Goal: Task Accomplishment & Management: Use online tool/utility

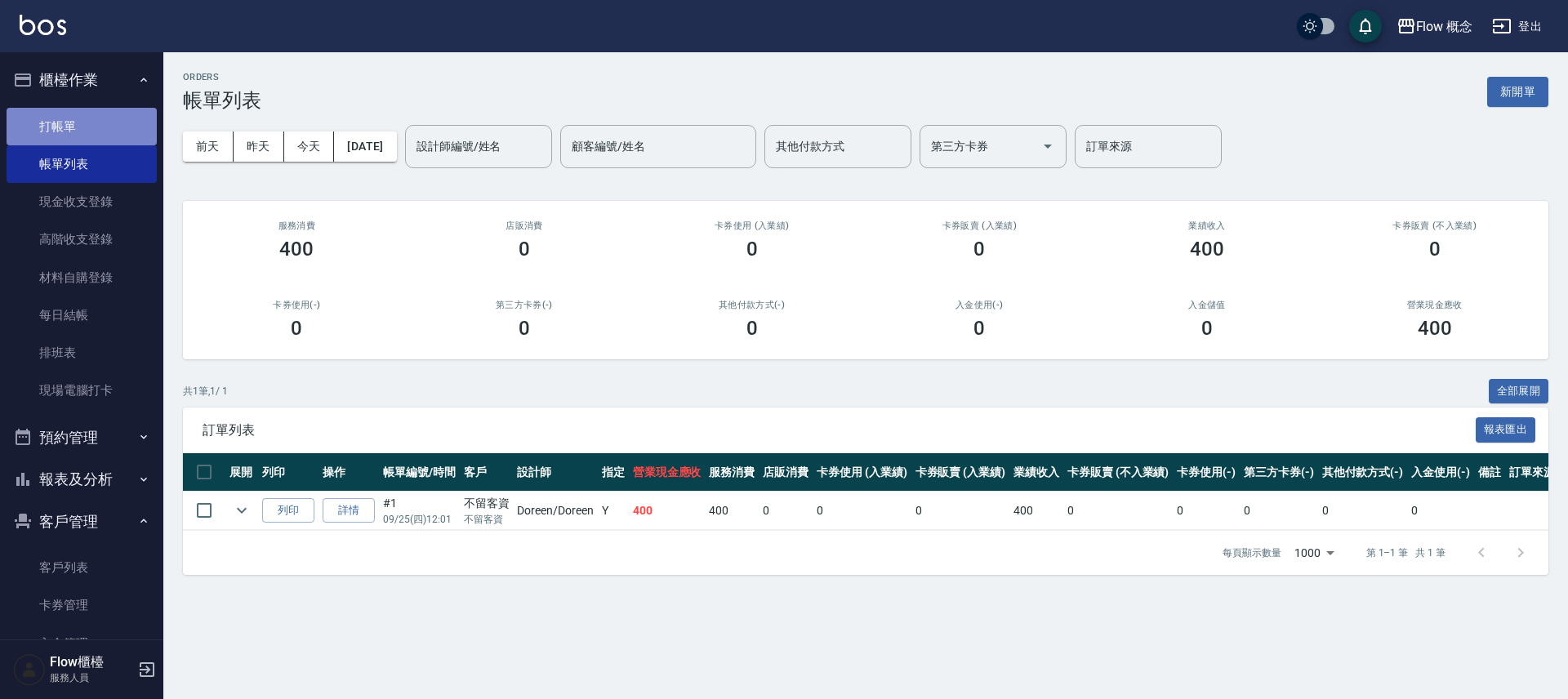
click at [93, 109] on link "打帳單" at bounding box center [82, 126] width 150 height 38
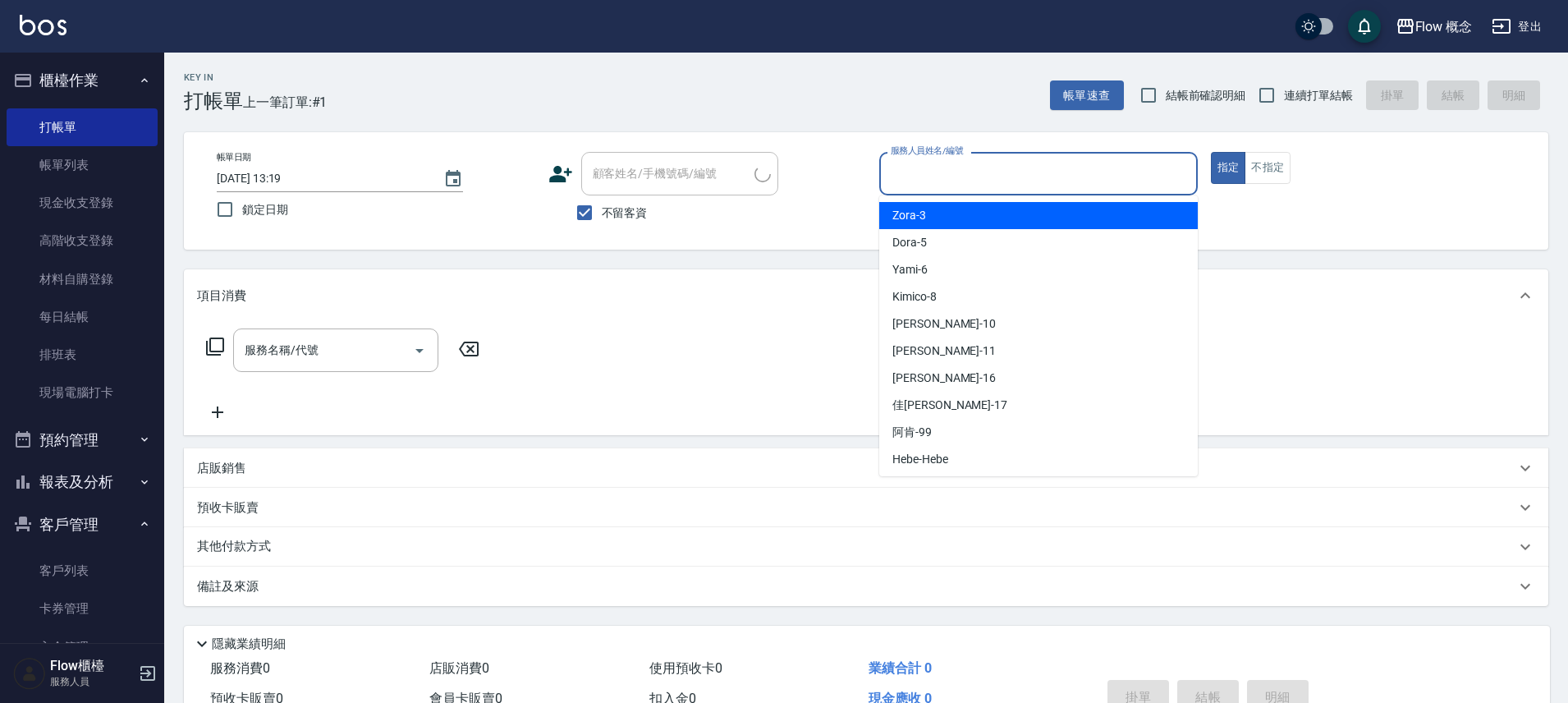
click at [1053, 183] on input "服務人員姓名/編號" at bounding box center [1038, 173] width 303 height 28
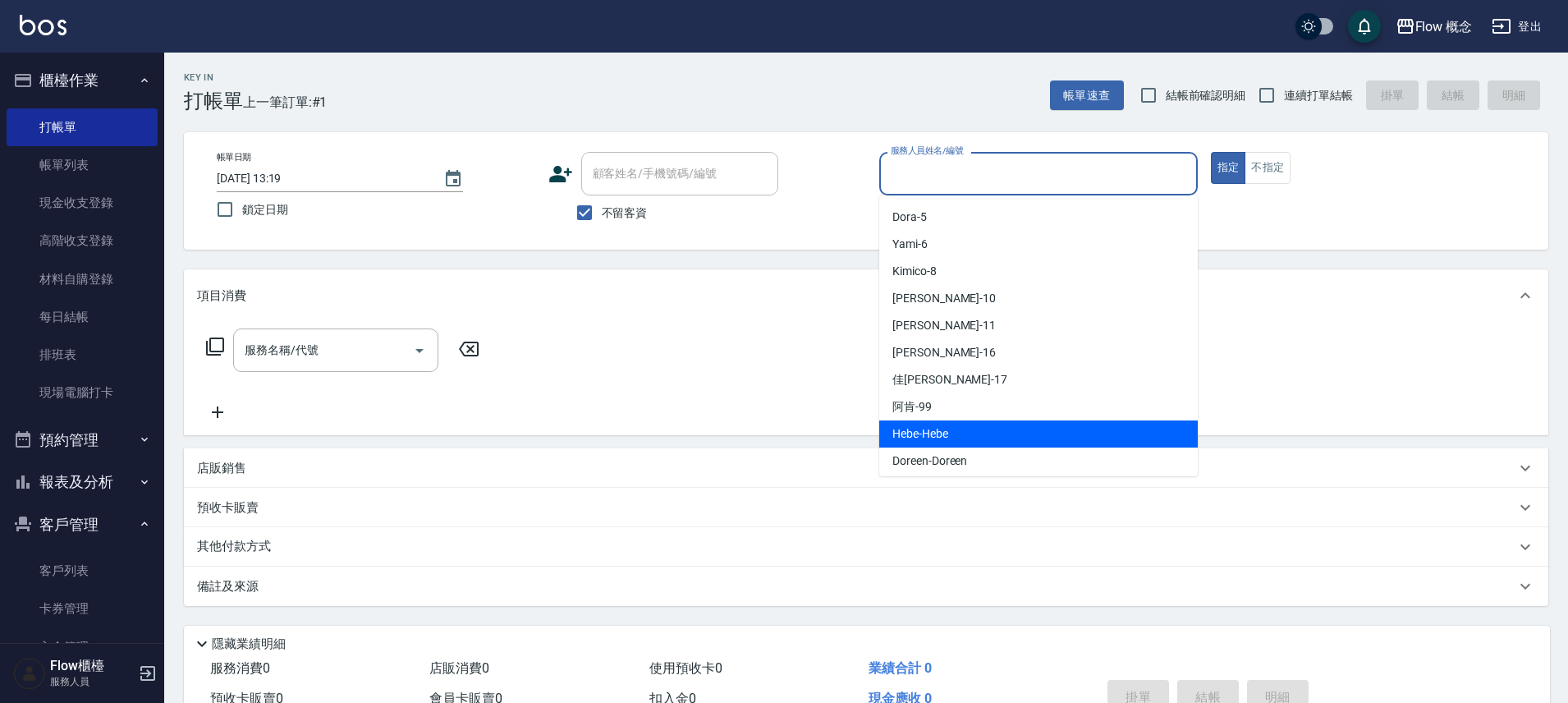
scroll to position [58, 0]
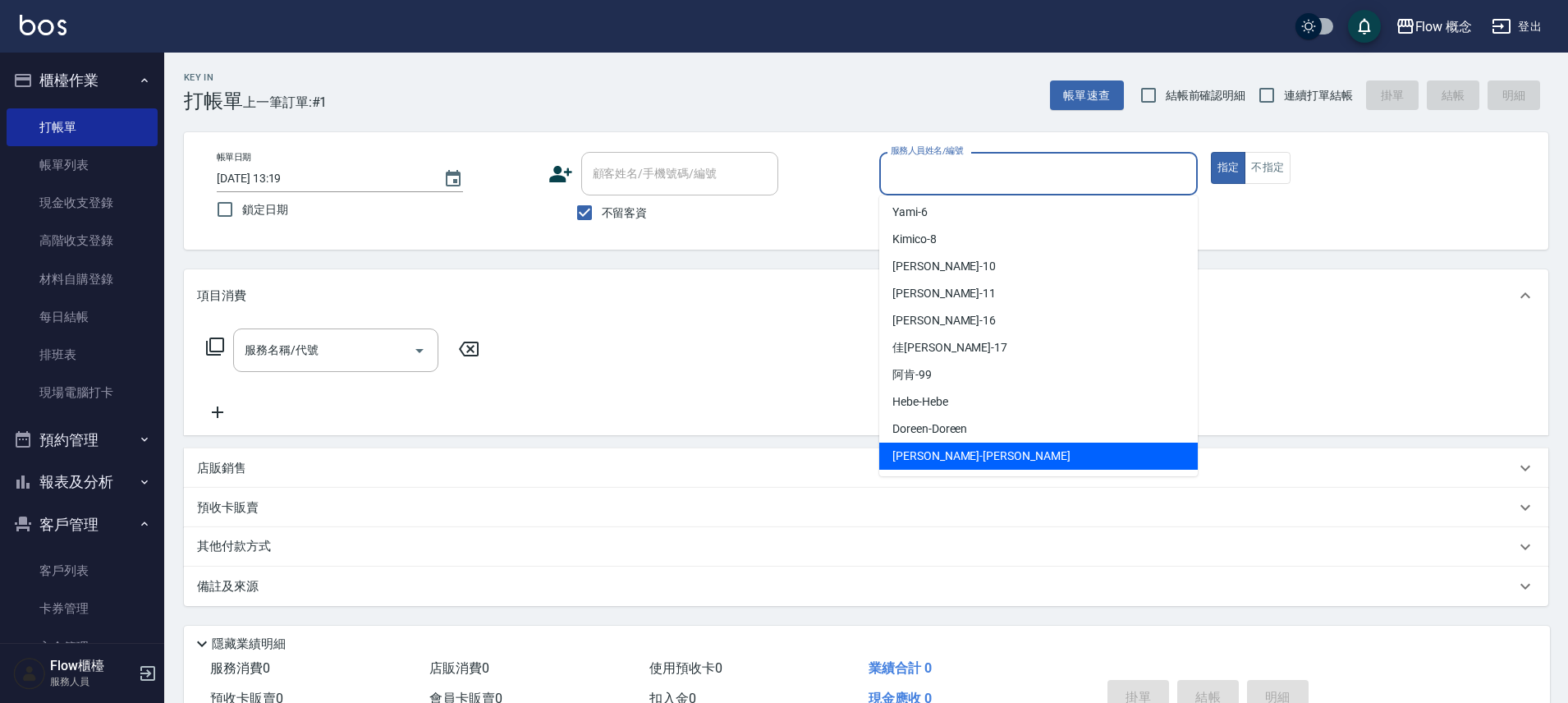
click at [958, 454] on div "[PERSON_NAME] -[PERSON_NAME]" at bounding box center [1038, 456] width 318 height 27
type input "[PERSON_NAME]"
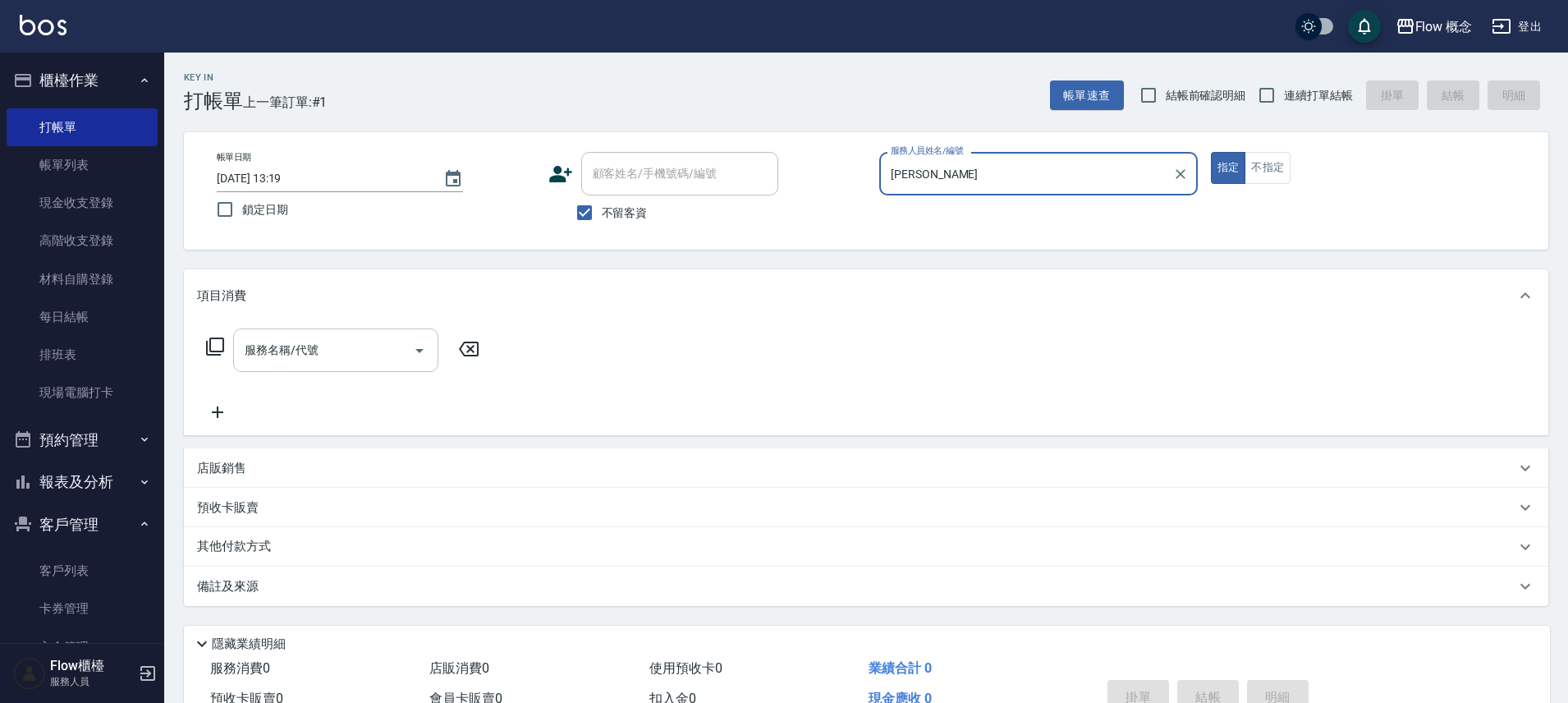
click at [322, 352] on input "服務名稱/代號" at bounding box center [323, 350] width 166 height 28
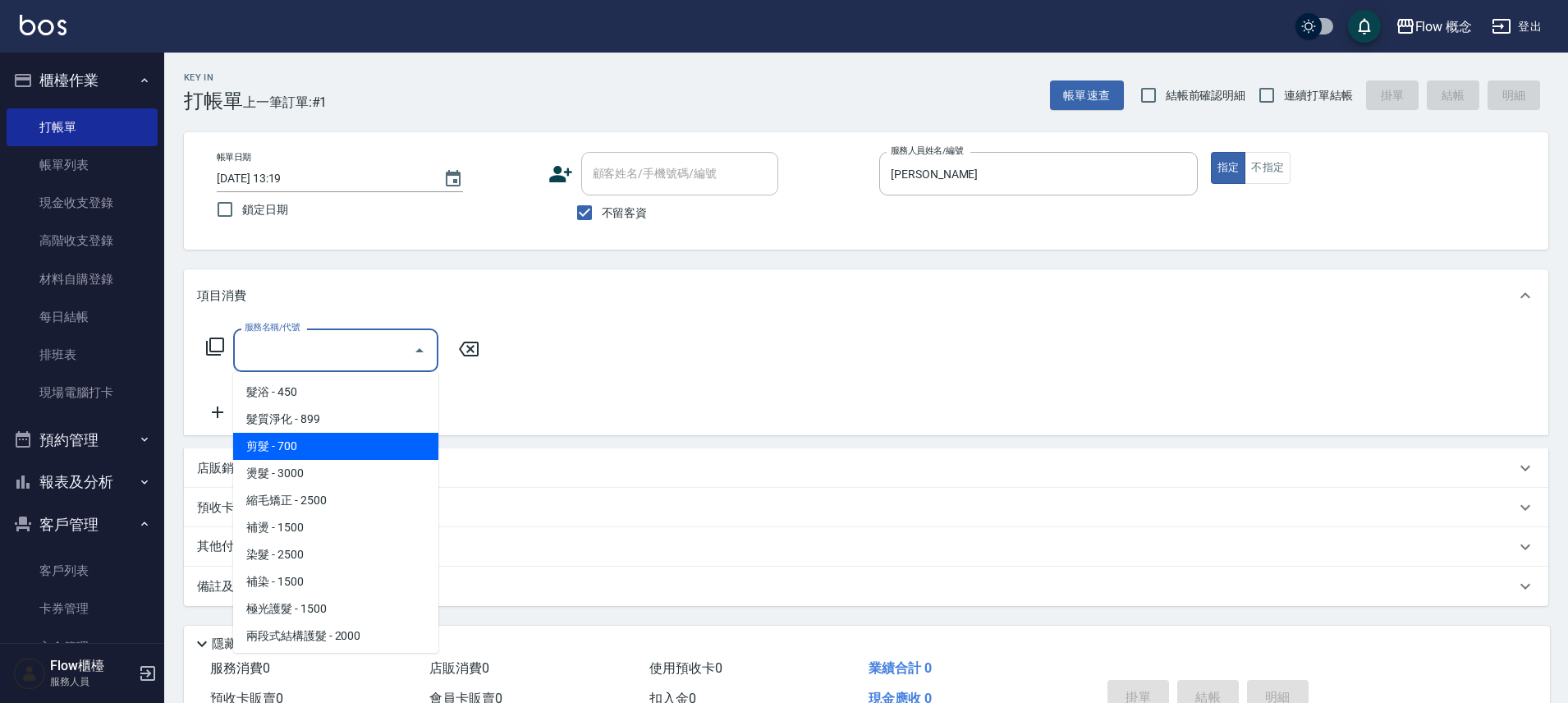
click at [310, 451] on span "剪髮 - 700" at bounding box center [336, 446] width 205 height 27
type input "剪髮(201)"
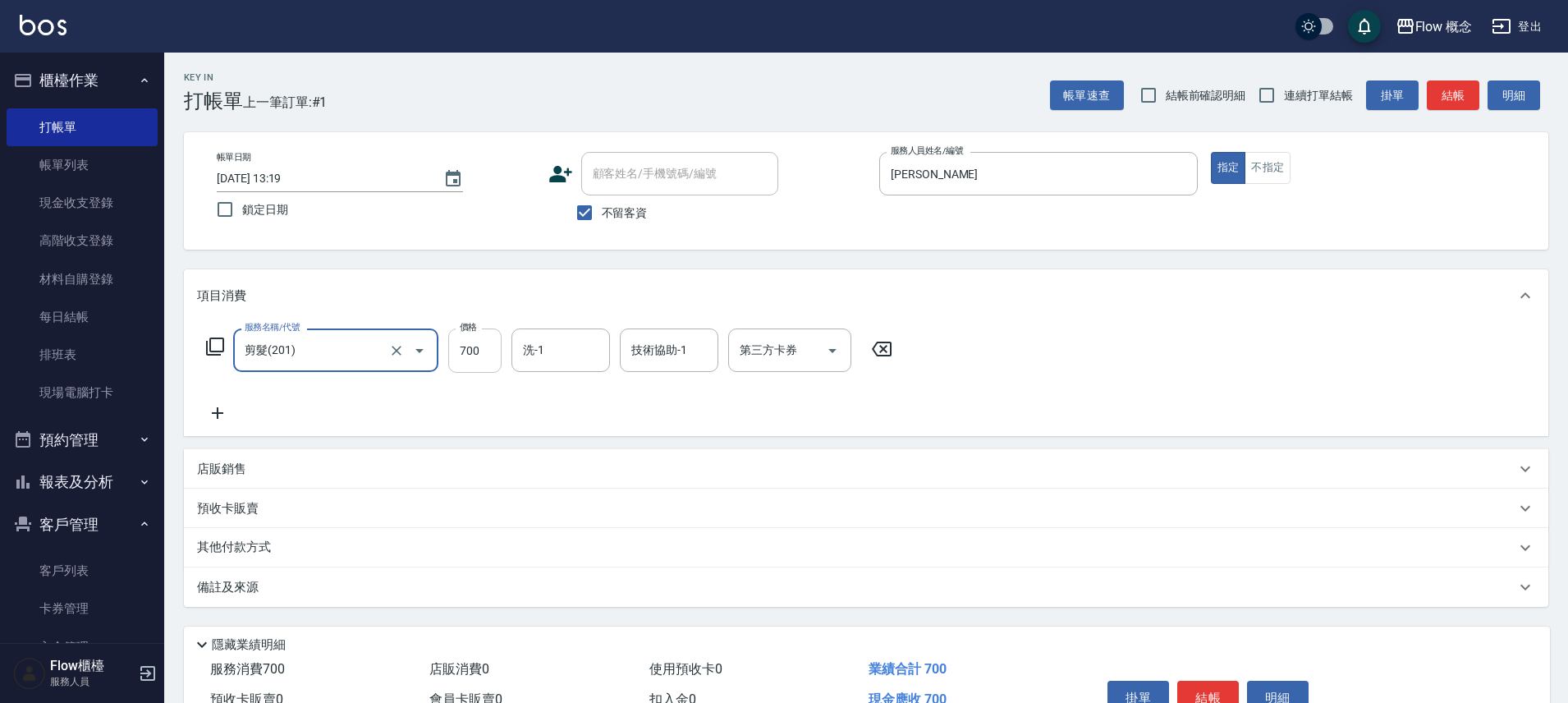
click at [458, 350] on input "700" at bounding box center [474, 351] width 54 height 44
type input "1200"
click at [361, 598] on div "備註及來源" at bounding box center [865, 587] width 1364 height 39
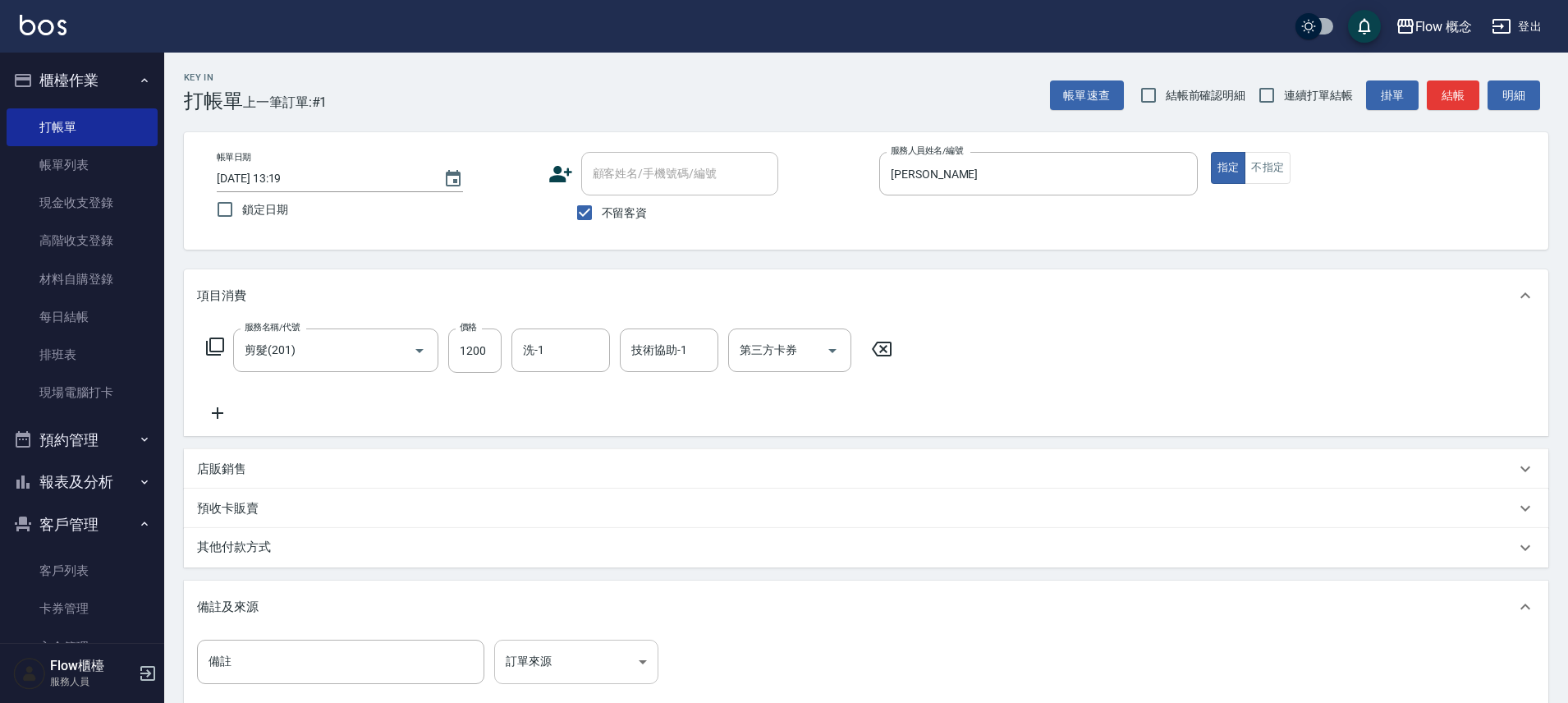
click at [621, 661] on body "Flow 概念 登出 櫃檯作業 打帳單 帳單列表 現金收支登錄 高階收支登錄 材料自購登錄 每日結帳 排班表 現場電腦打卡 預約管理 預約管理 單日預約紀錄 …" at bounding box center [784, 447] width 1568 height 895
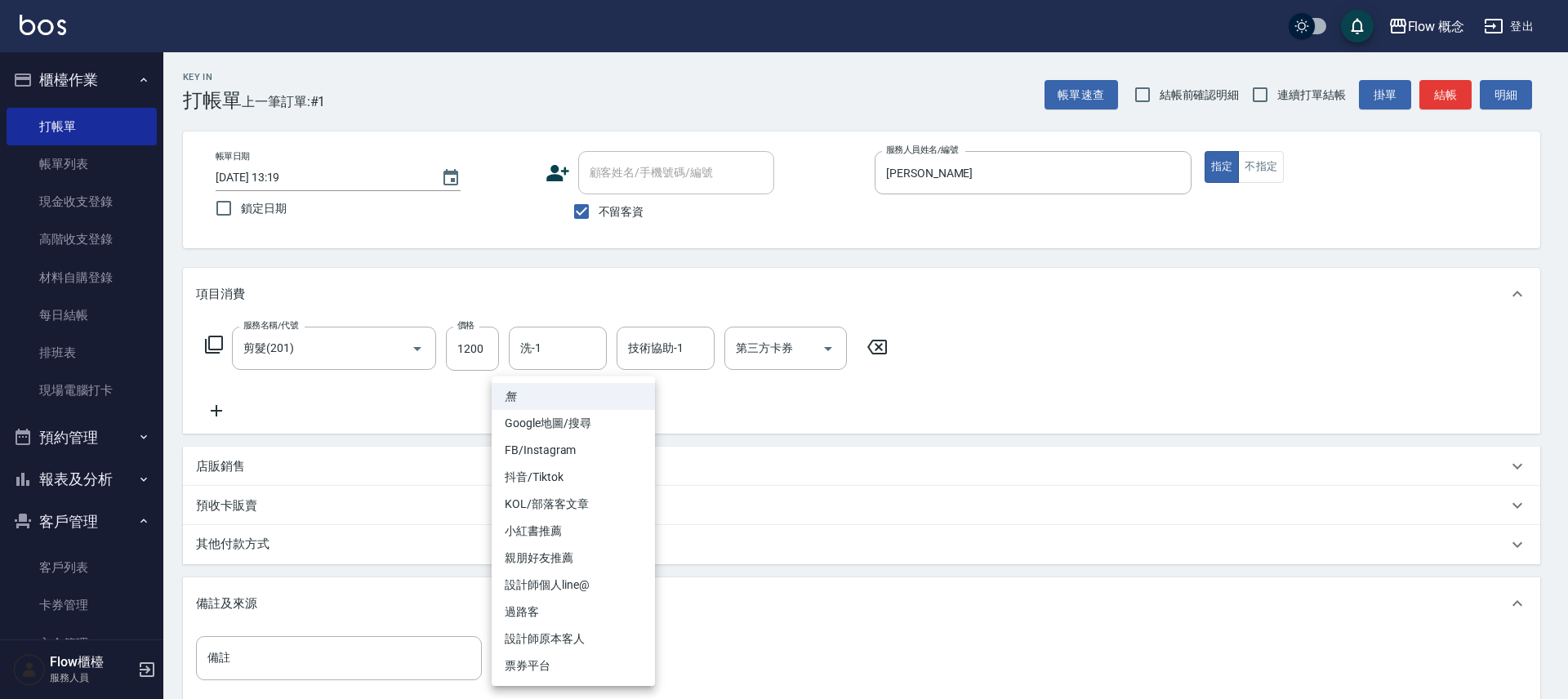
click at [550, 632] on li "設計師原本客人" at bounding box center [573, 639] width 163 height 27
type input "設計師原本客人"
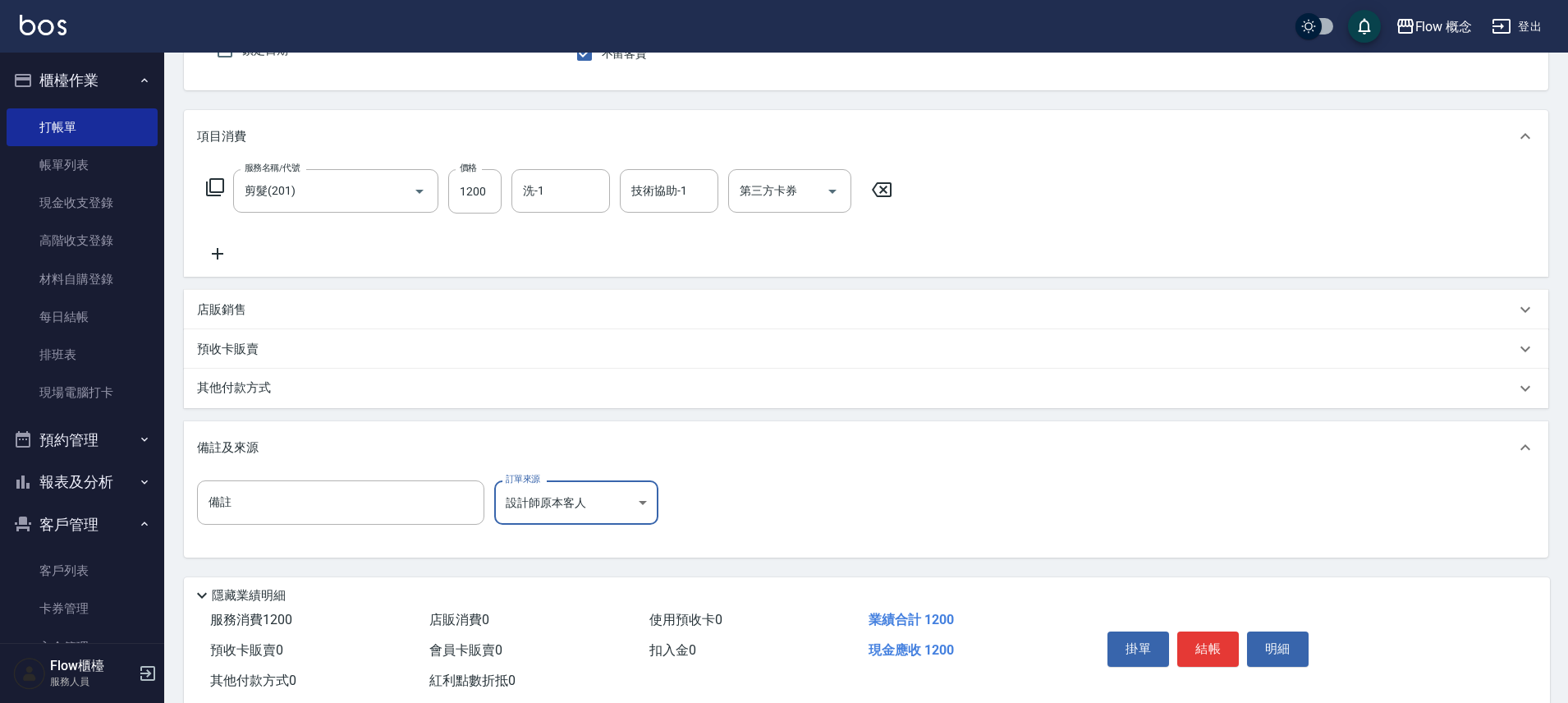
scroll to position [160, 0]
click at [1213, 637] on button "結帳" at bounding box center [1207, 647] width 61 height 34
